Goal: Find specific page/section: Find specific page/section

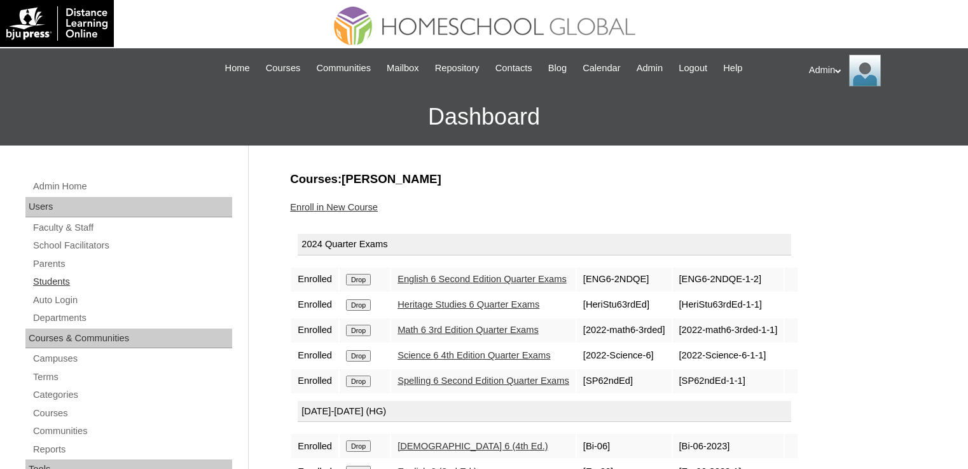
scroll to position [71, 0]
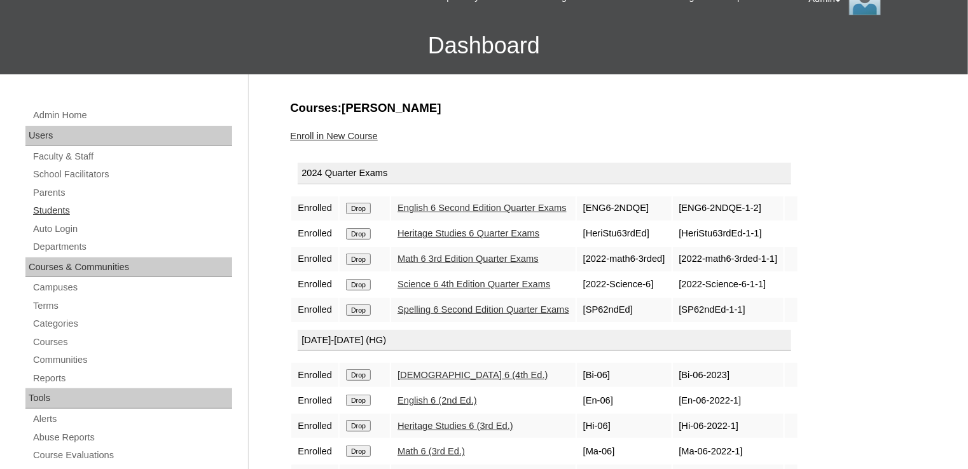
drag, startPoint x: 0, startPoint y: 0, endPoint x: 66, endPoint y: 205, distance: 215.3
click at [66, 205] on link "Students" at bounding box center [132, 211] width 200 height 16
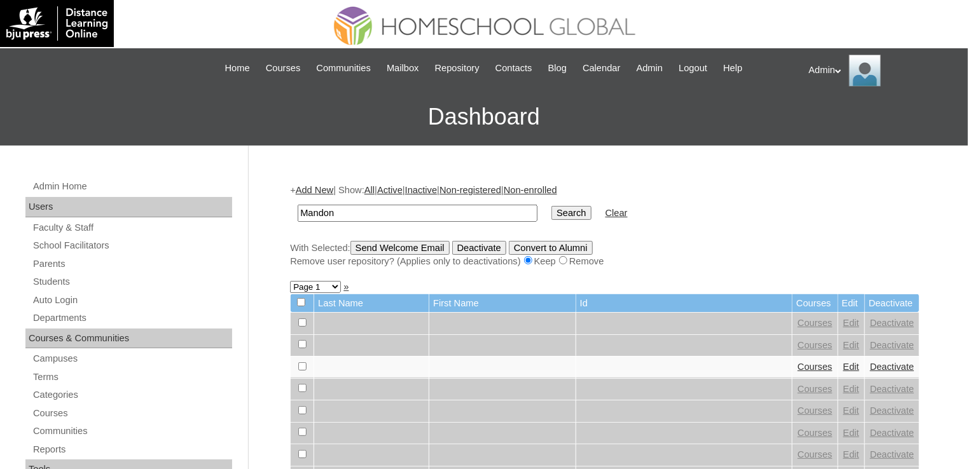
type input "Mandon"
click at [552, 211] on input "Search" at bounding box center [571, 213] width 39 height 14
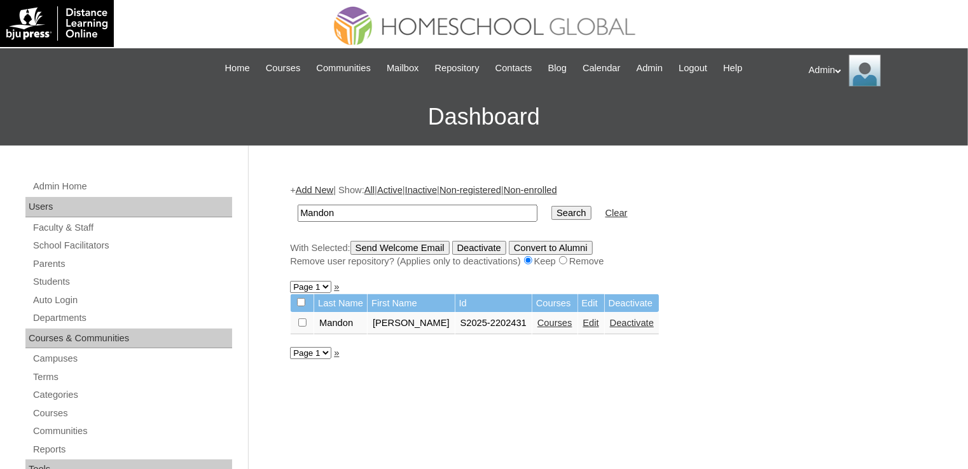
click at [549, 321] on link "Courses" at bounding box center [555, 323] width 35 height 10
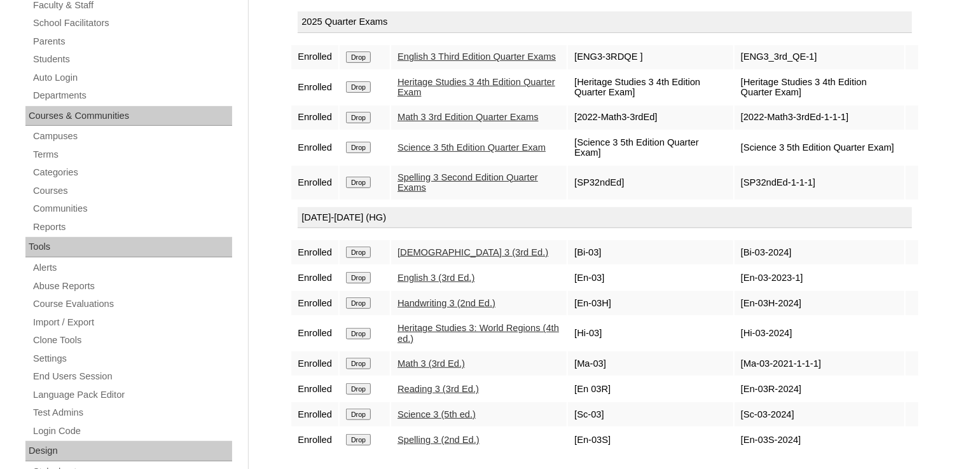
scroll to position [221, 0]
click at [464, 338] on link "Heritage Studies 3: World Regions (4th ed.)" at bounding box center [479, 334] width 162 height 21
